Goal: Information Seeking & Learning: Understand process/instructions

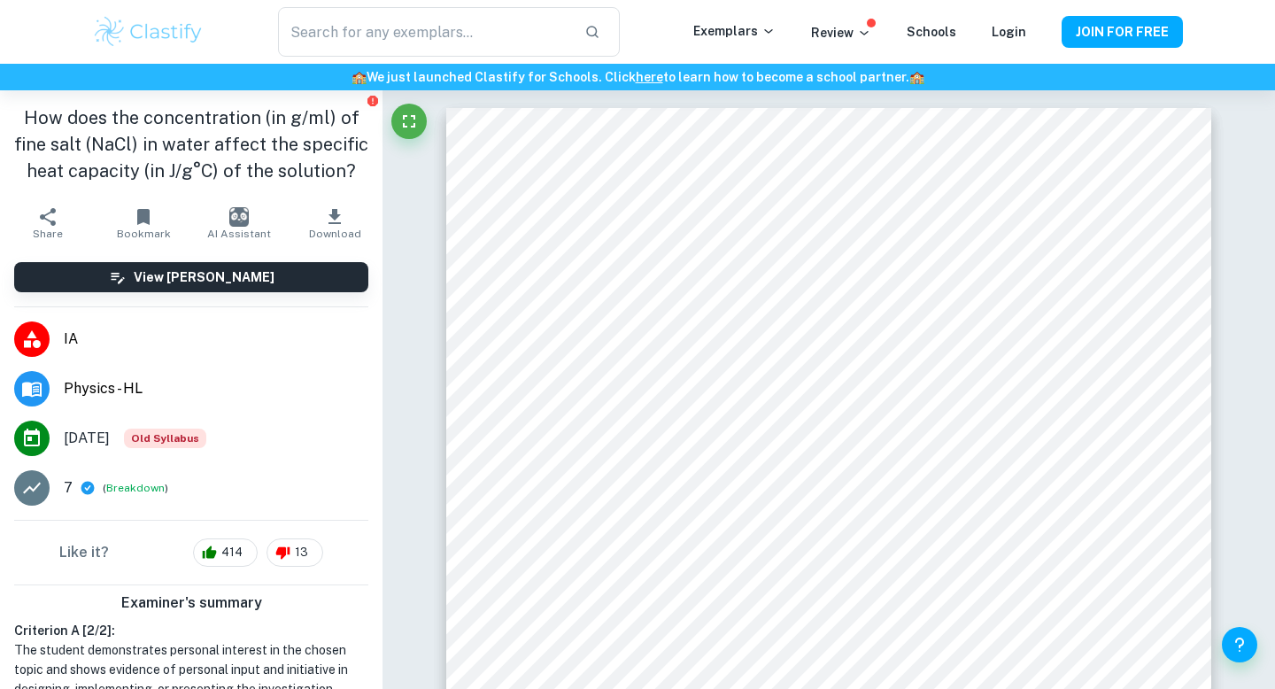
scroll to position [11219, 0]
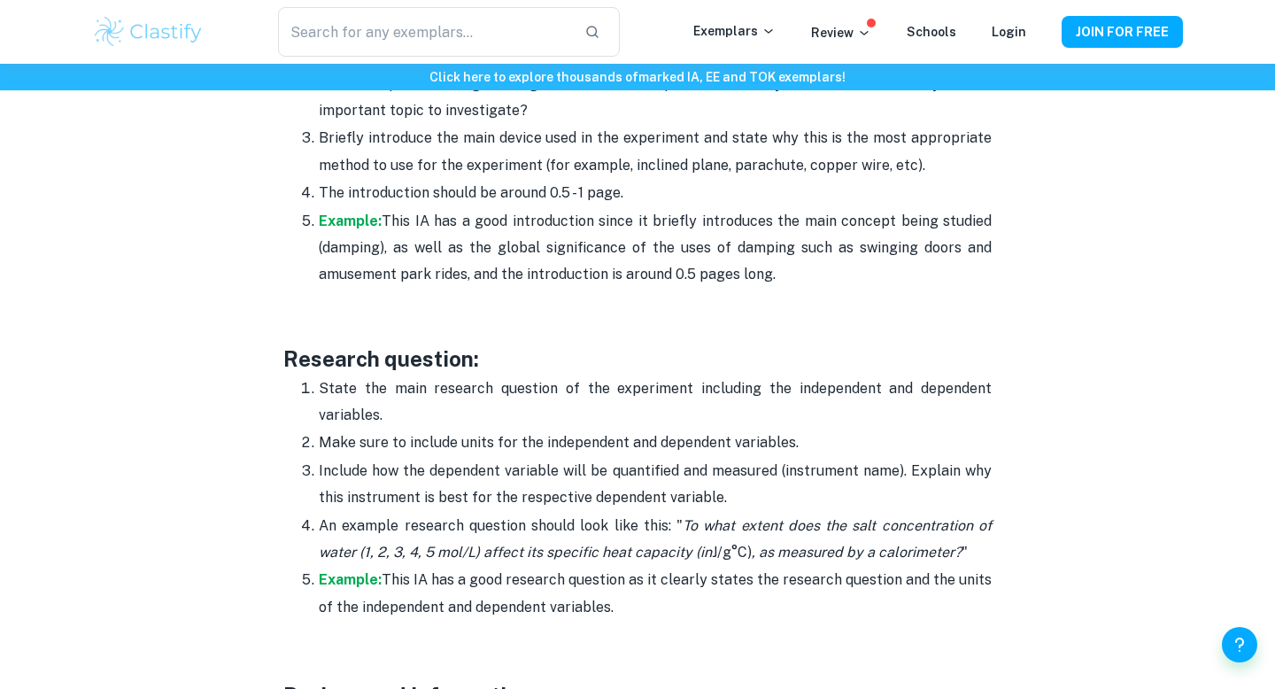
scroll to position [1313, 0]
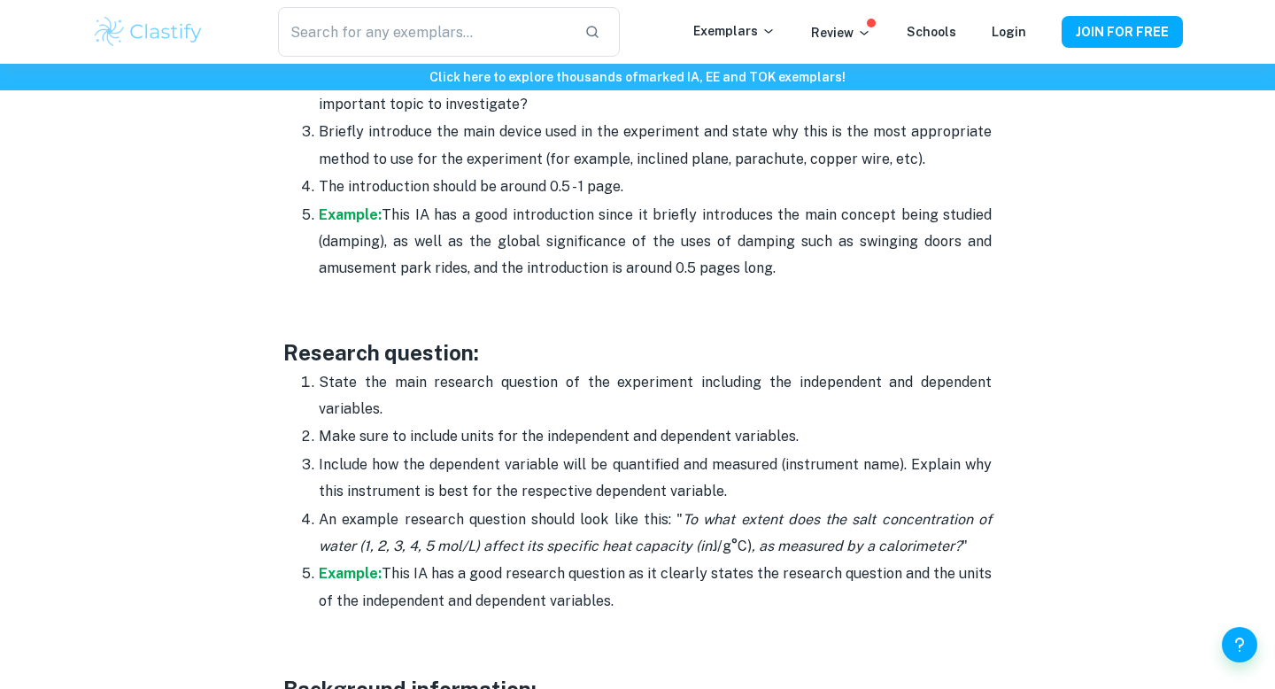
click at [564, 419] on p "State the main research question of the experiment including the independent an…" at bounding box center [655, 396] width 673 height 54
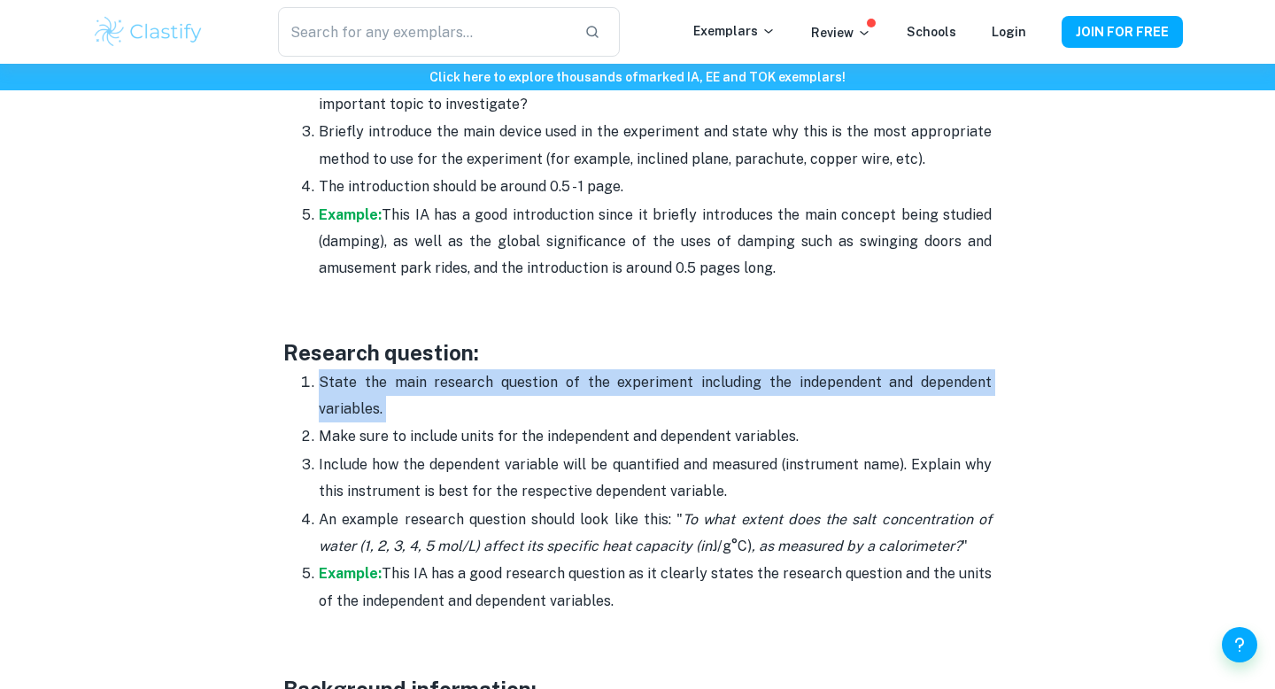
click at [564, 419] on p "State the main research question of the experiment including the independent an…" at bounding box center [655, 396] width 673 height 54
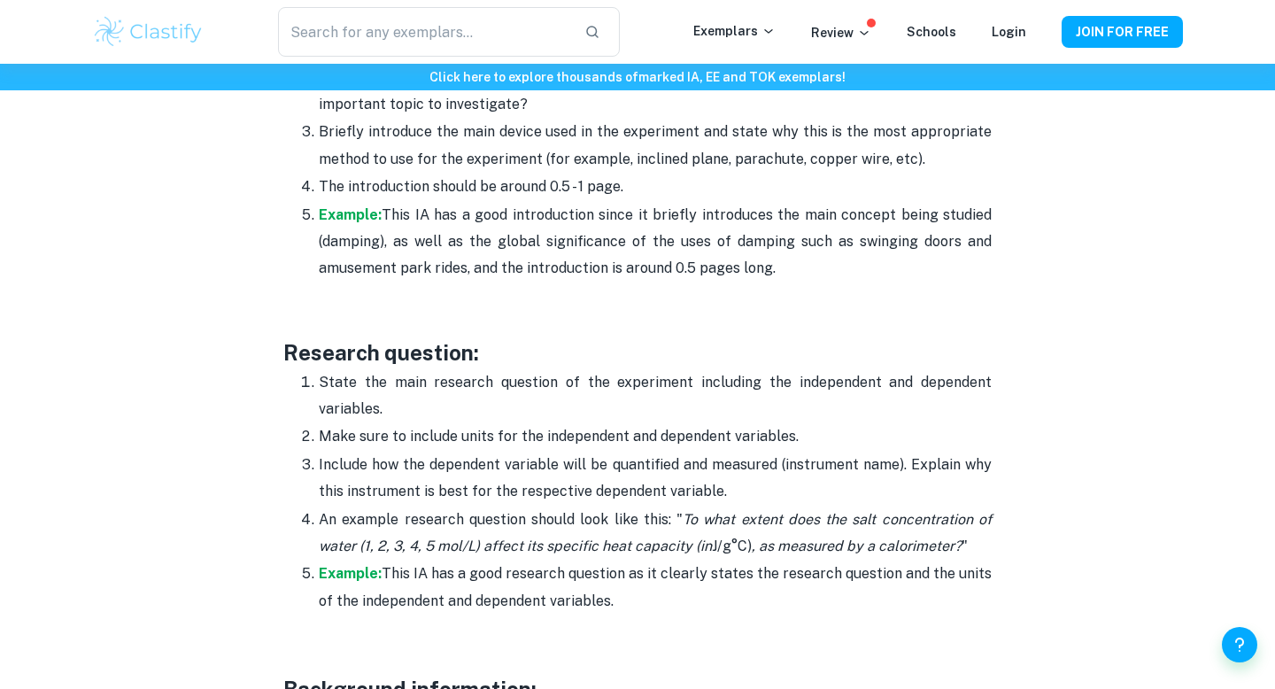
click at [564, 508] on p "An example research question should look like this: " To what extent does the s…" at bounding box center [655, 533] width 673 height 54
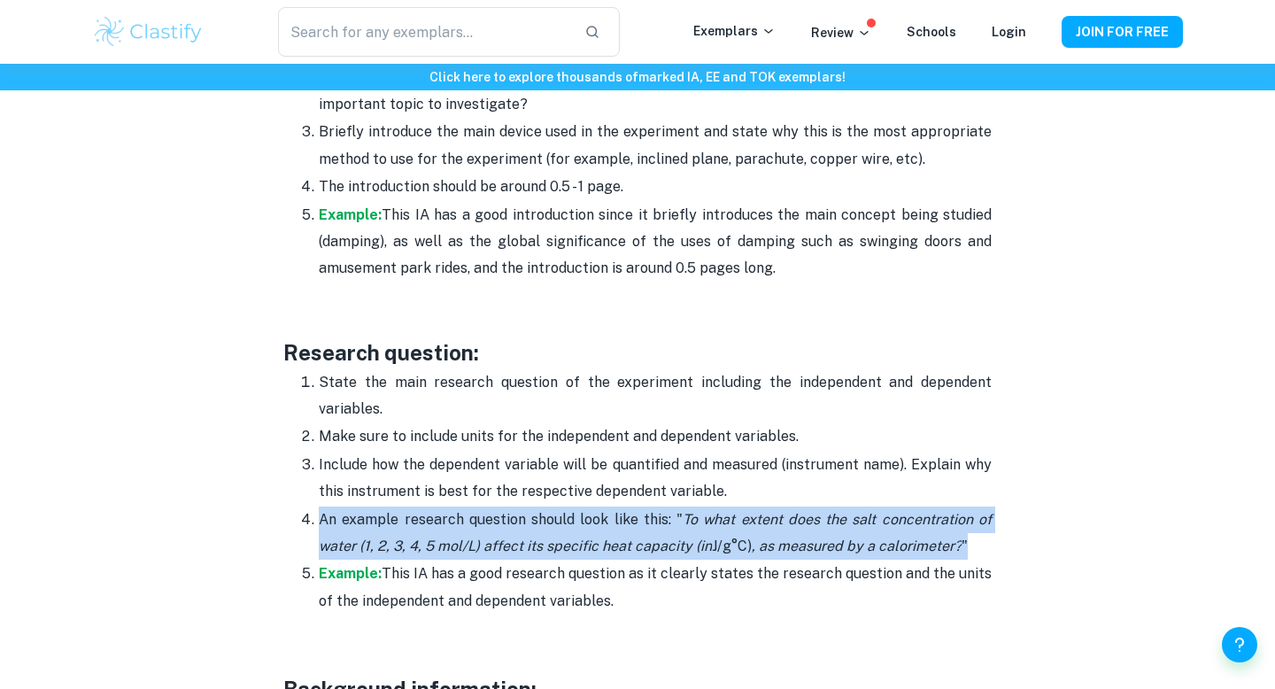
click at [564, 508] on p "An example research question should look like this: " To what extent does the s…" at bounding box center [655, 533] width 673 height 54
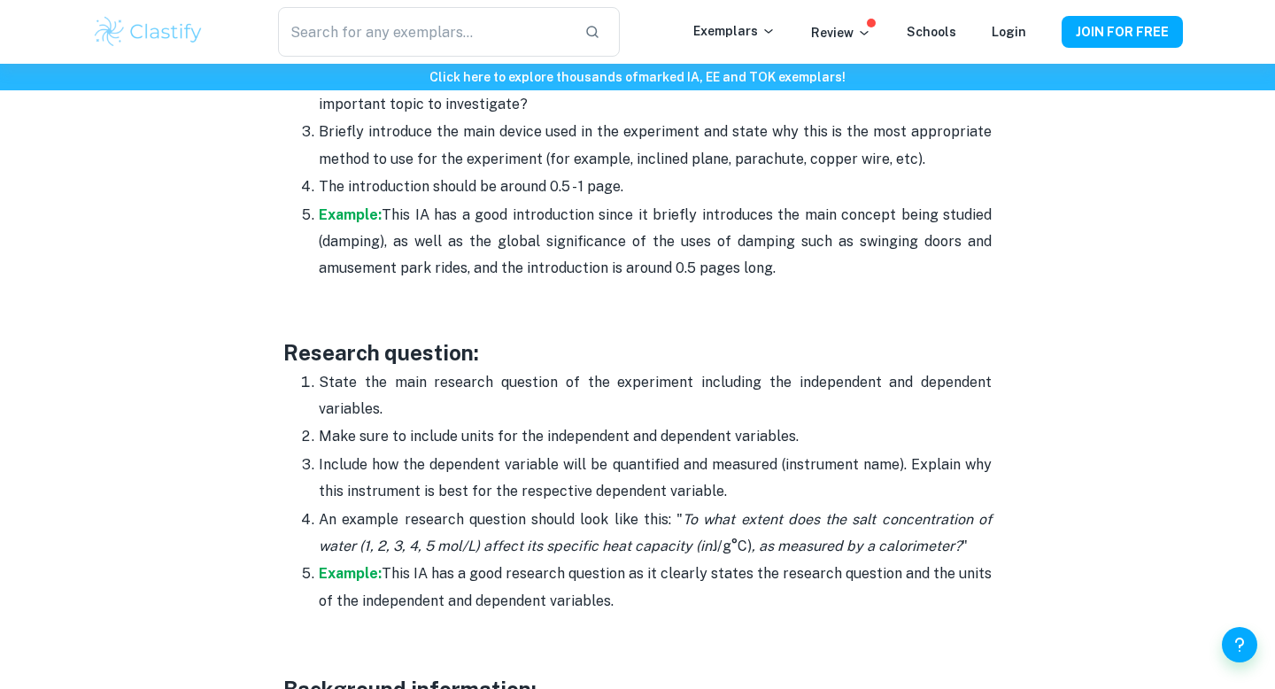
click at [568, 575] on p "Example: This IA has a good research question as it clearly states the research…" at bounding box center [655, 587] width 673 height 54
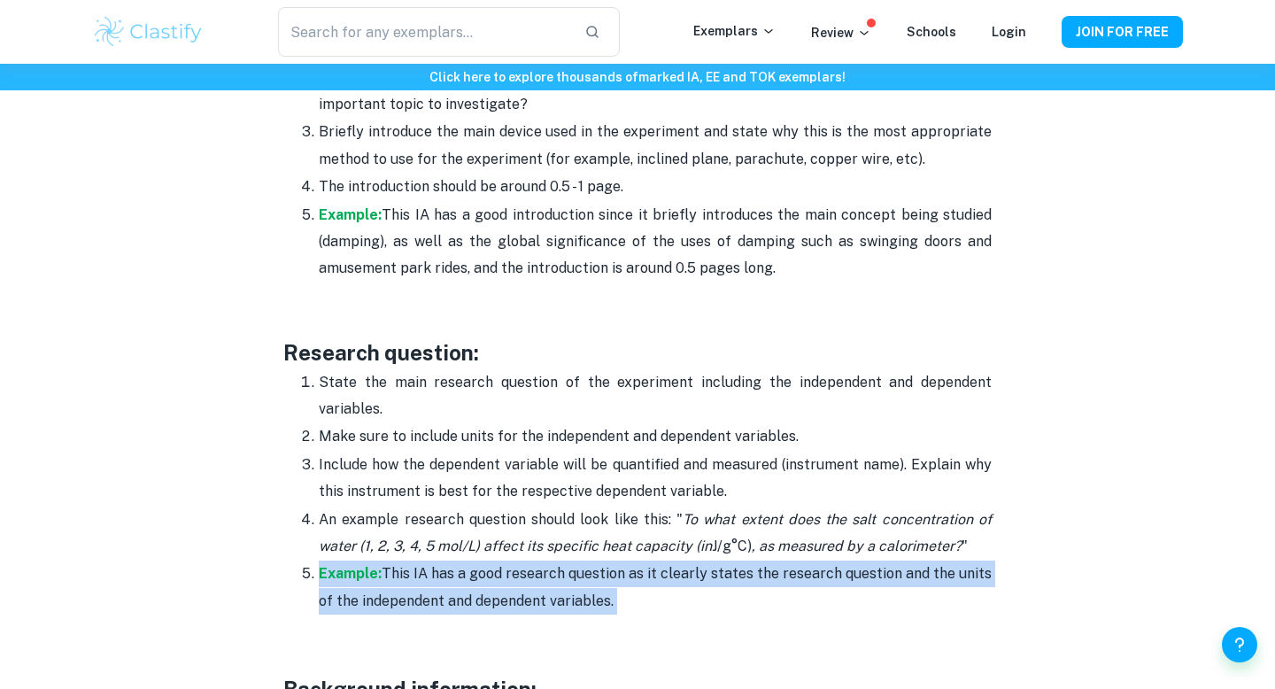
click at [568, 575] on p "Example: This IA has a good research question as it clearly states the research…" at bounding box center [655, 587] width 673 height 54
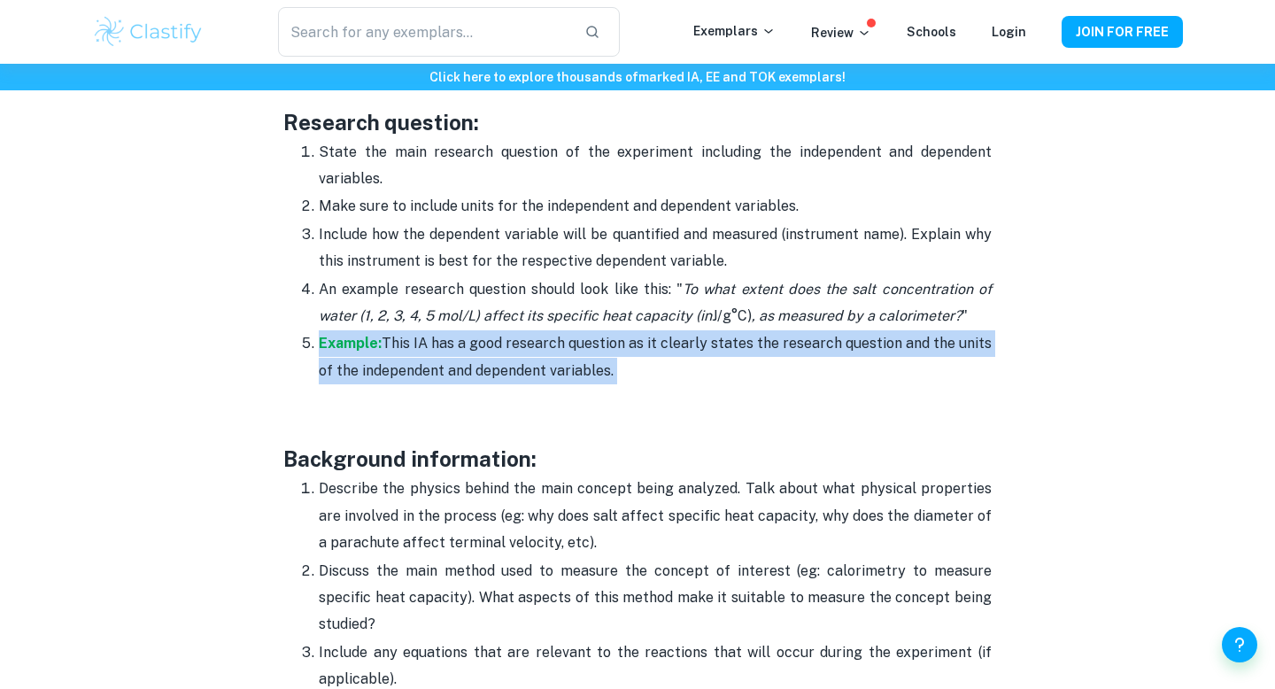
scroll to position [1548, 0]
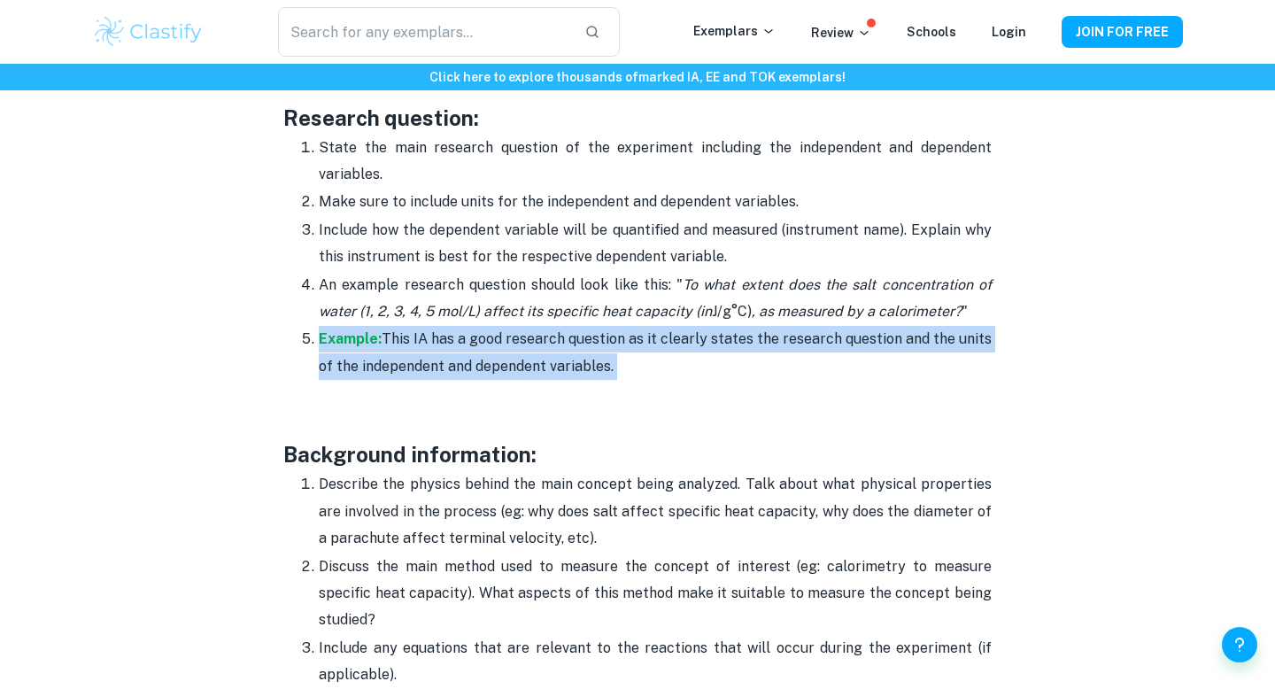
click at [583, 369] on p "Example: This IA has a good research question as it clearly states the research…" at bounding box center [655, 353] width 673 height 54
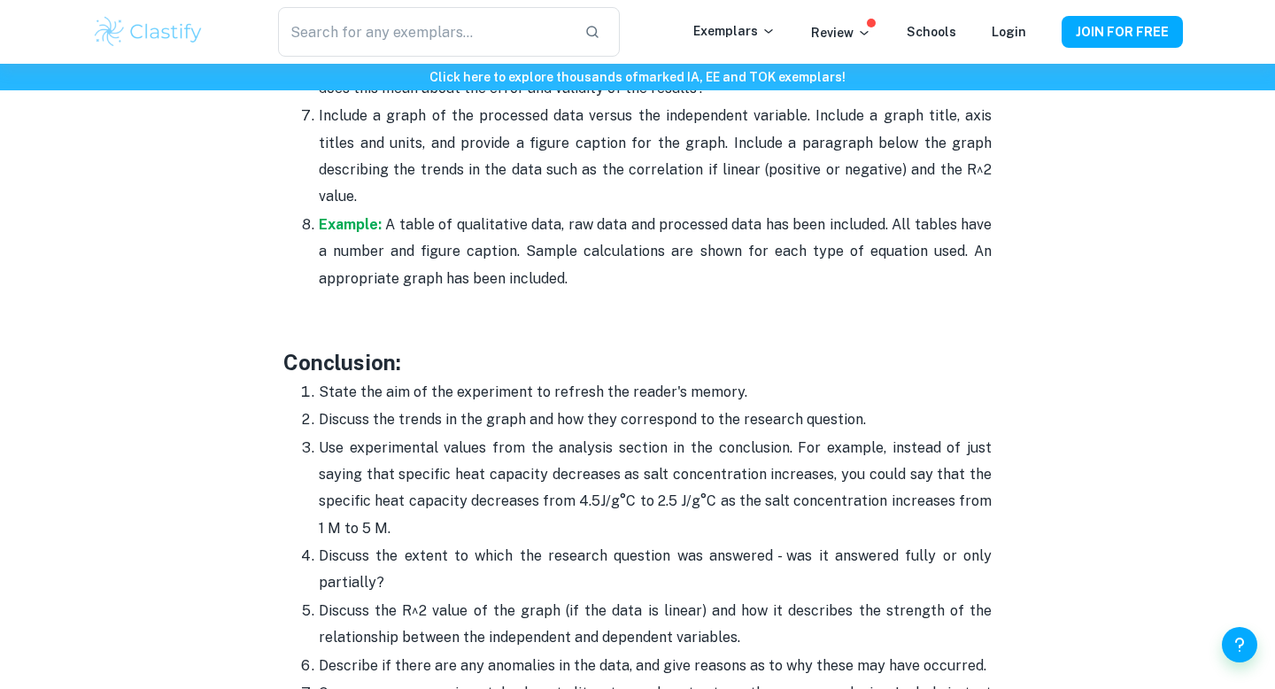
scroll to position [4278, 0]
